Goal: Find specific page/section: Find specific page/section

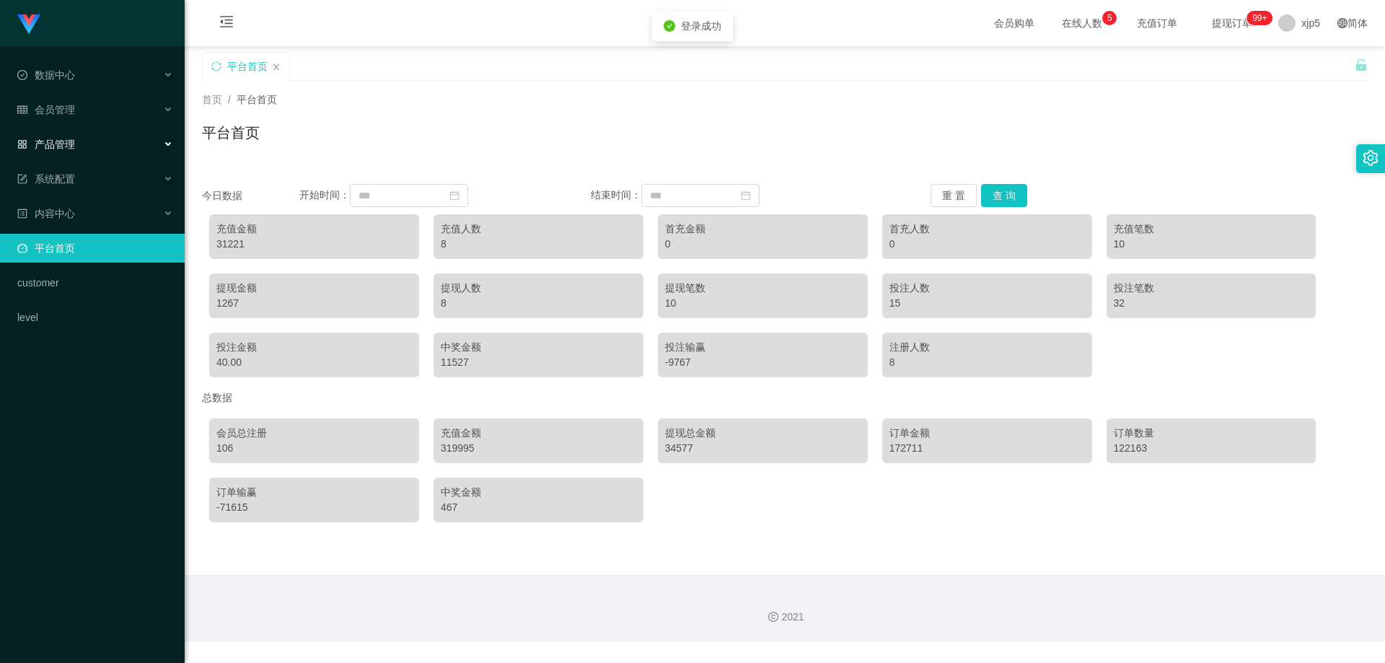
click at [76, 144] on div "产品管理" at bounding box center [92, 144] width 185 height 29
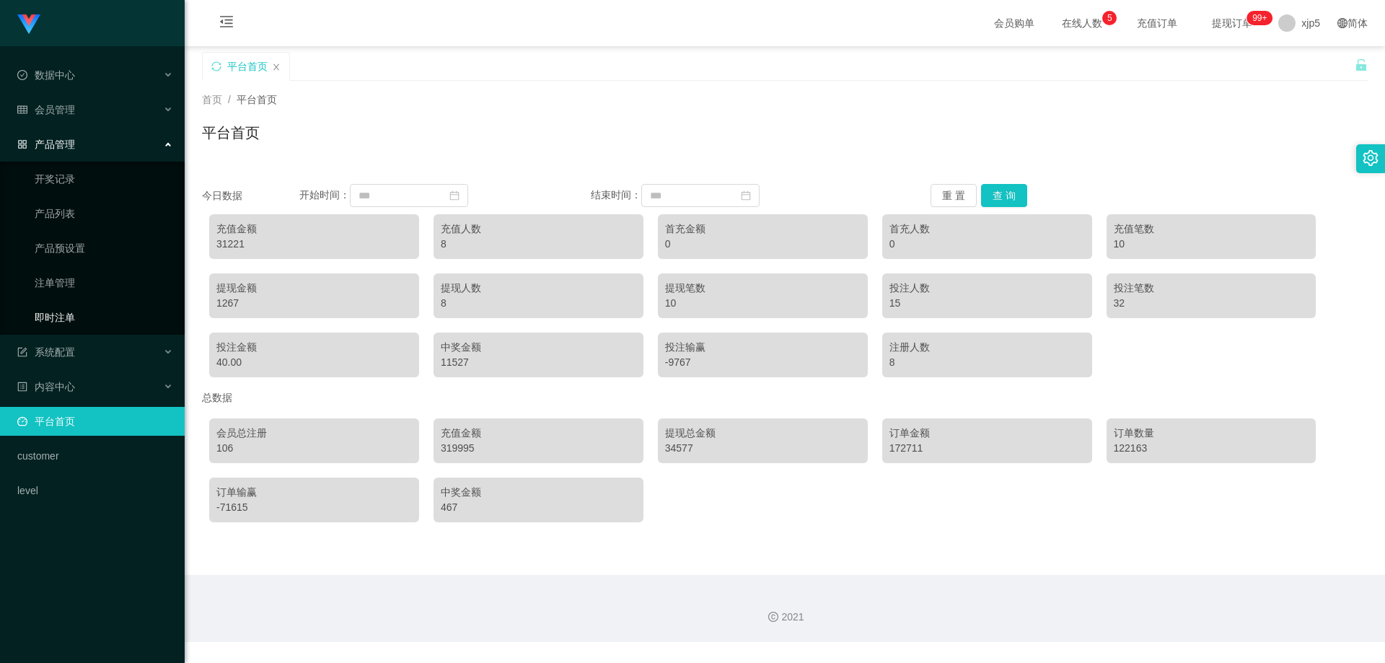
click at [89, 308] on link "即时注单" at bounding box center [104, 317] width 138 height 29
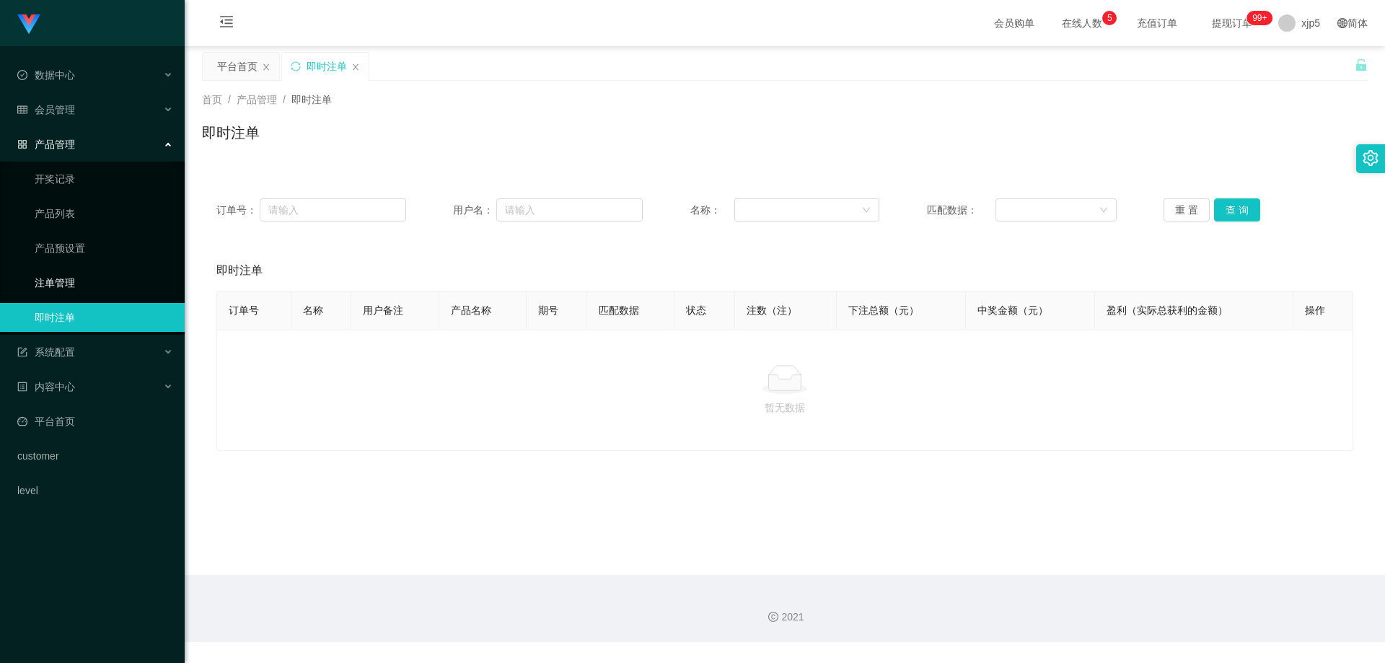
click at [76, 275] on link "注单管理" at bounding box center [104, 282] width 138 height 29
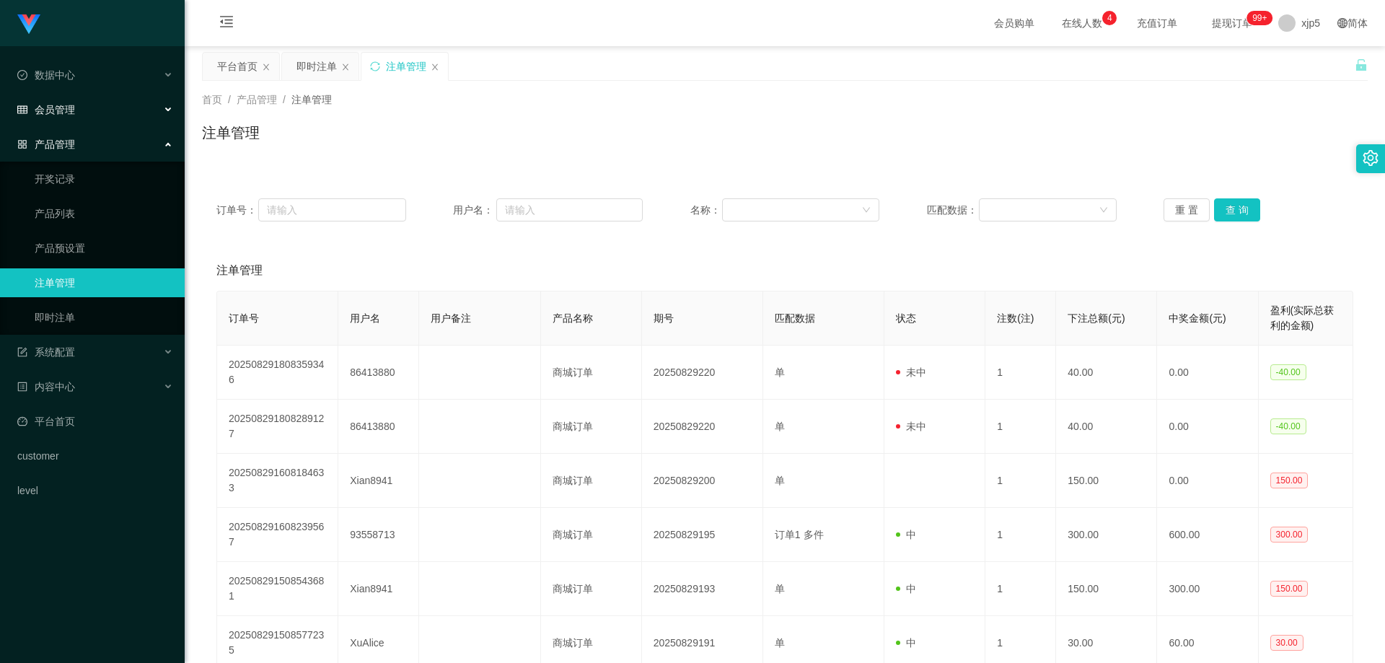
click at [87, 115] on div "会员管理" at bounding box center [92, 109] width 185 height 29
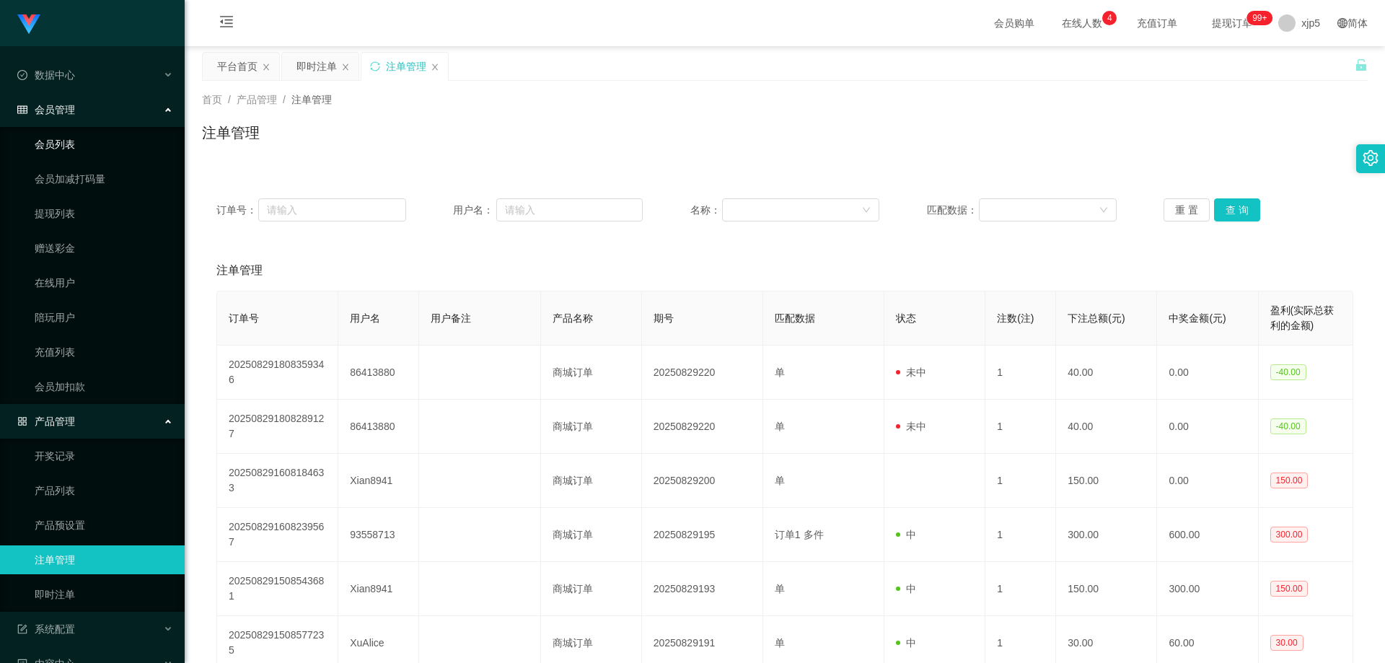
click at [92, 150] on link "会员列表" at bounding box center [104, 144] width 138 height 29
